Goal: Find specific page/section: Find specific page/section

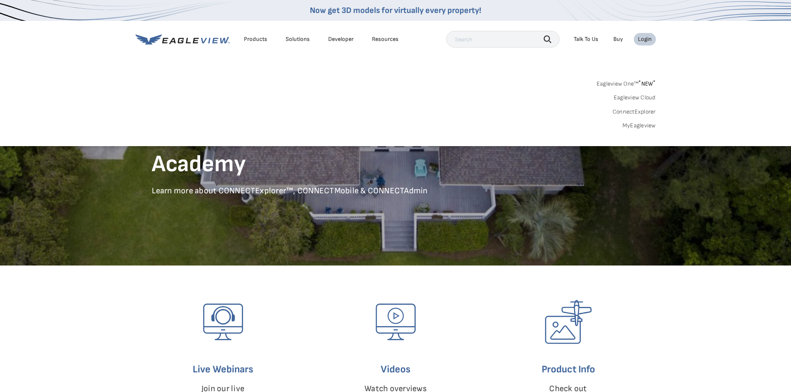
click at [627, 110] on link "ConnectExplorer" at bounding box center [634, 112] width 43 height 8
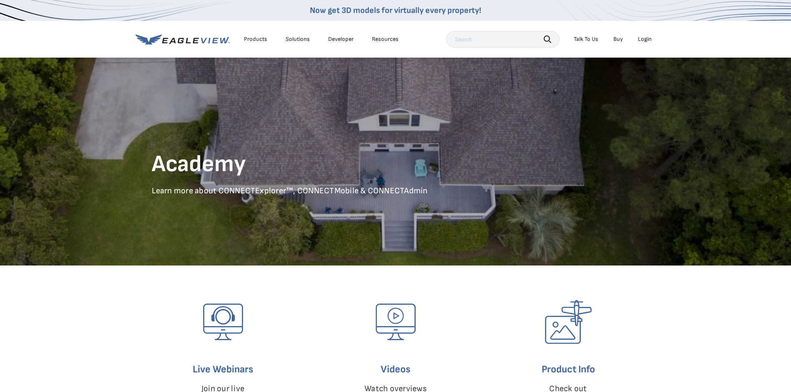
click at [647, 38] on div "Login" at bounding box center [645, 39] width 14 height 8
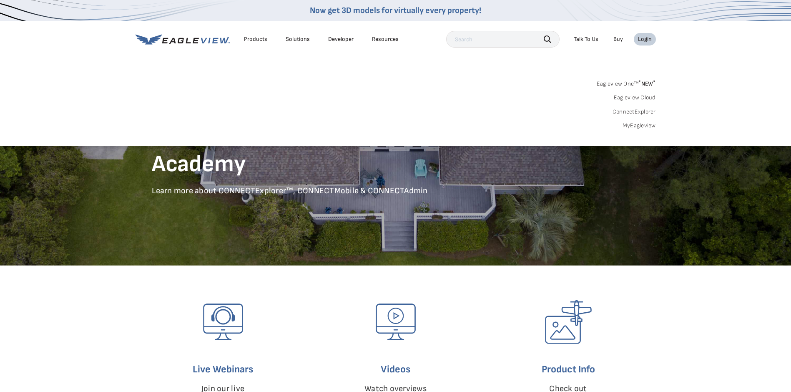
click at [630, 110] on link "ConnectExplorer" at bounding box center [634, 112] width 43 height 8
